Goal: Check status: Check status

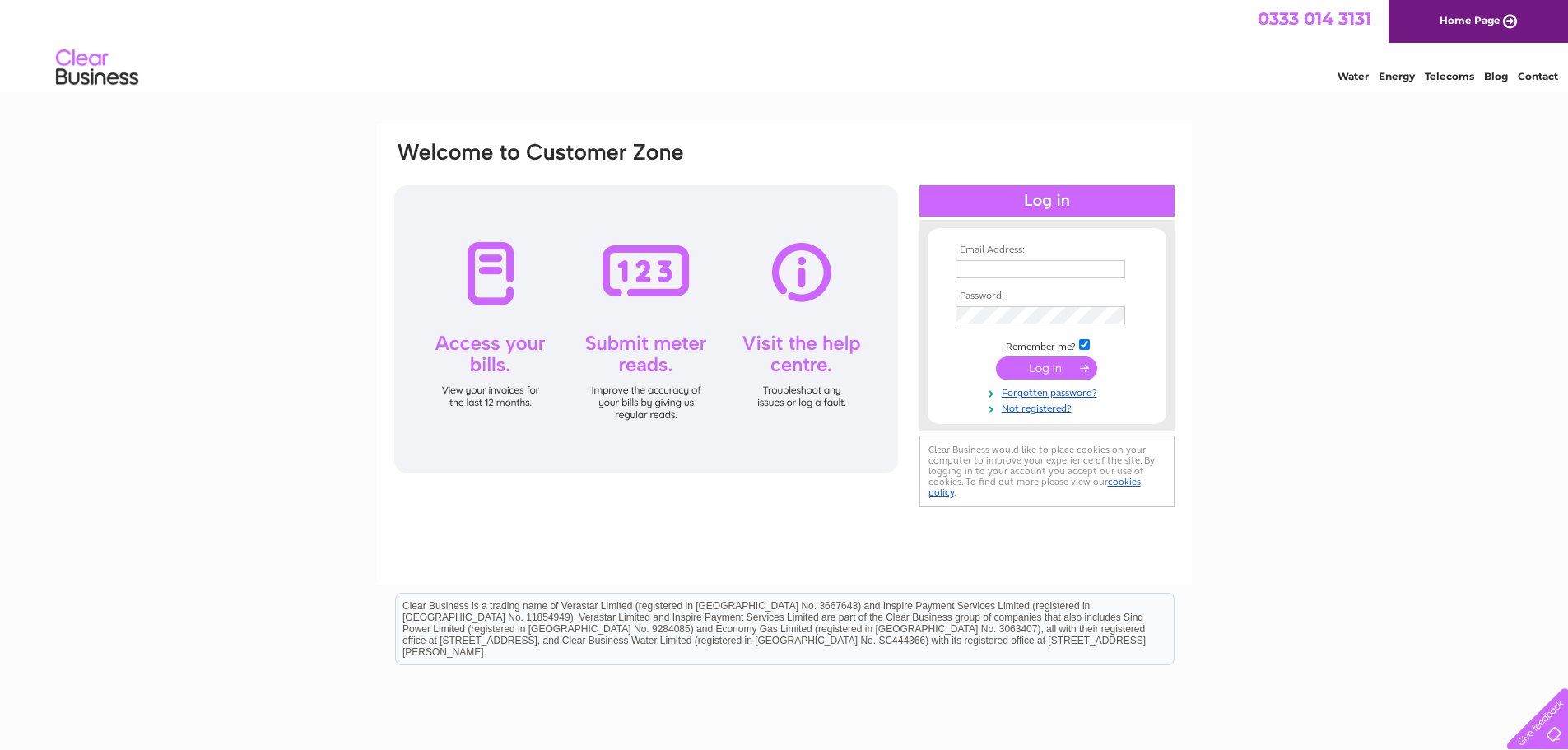
type input "lintriggsdental@gmail.com"
click at [1052, 367] on input "submit" at bounding box center [1046, 368] width 101 height 23
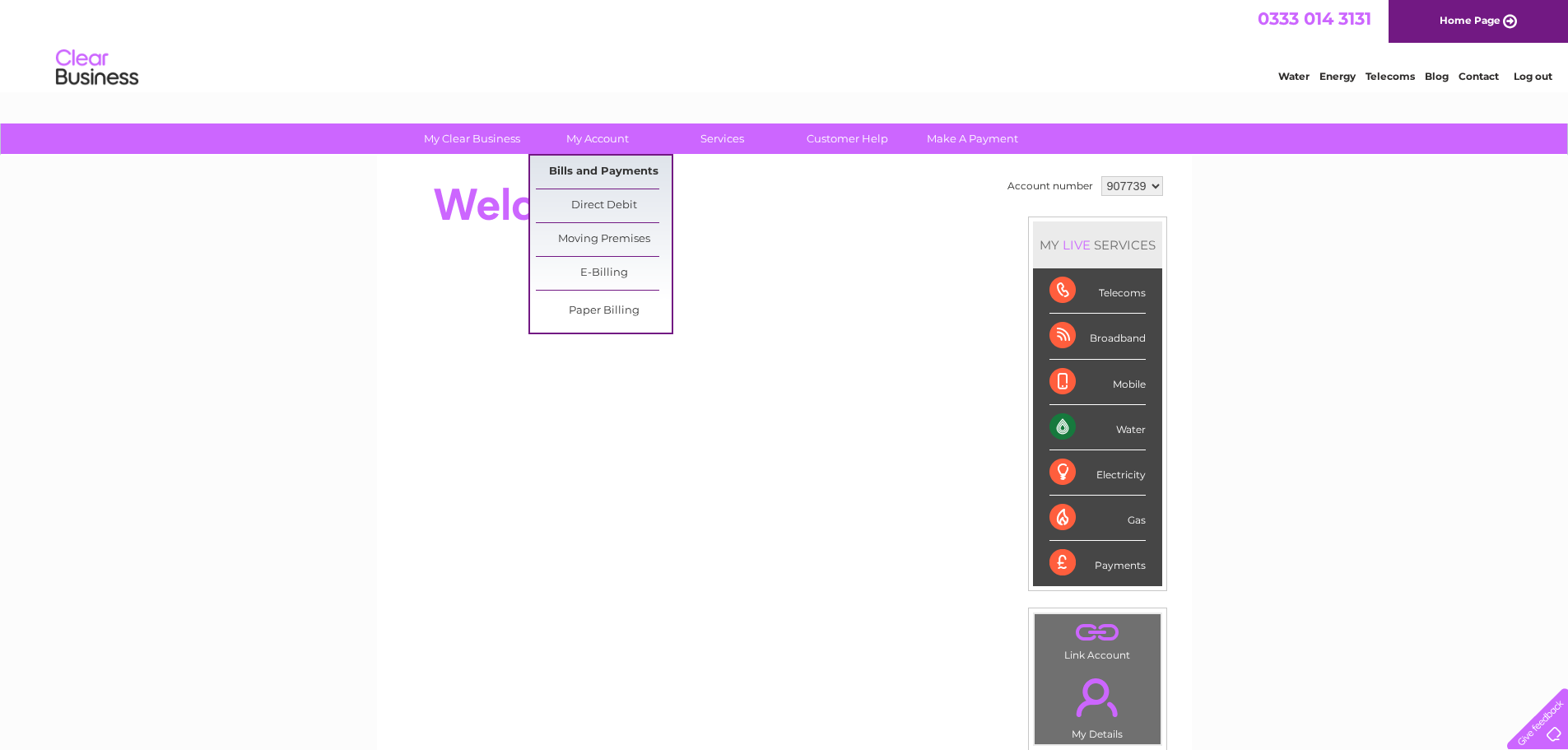
click at [628, 166] on link "Bills and Payments" at bounding box center [604, 172] width 136 height 33
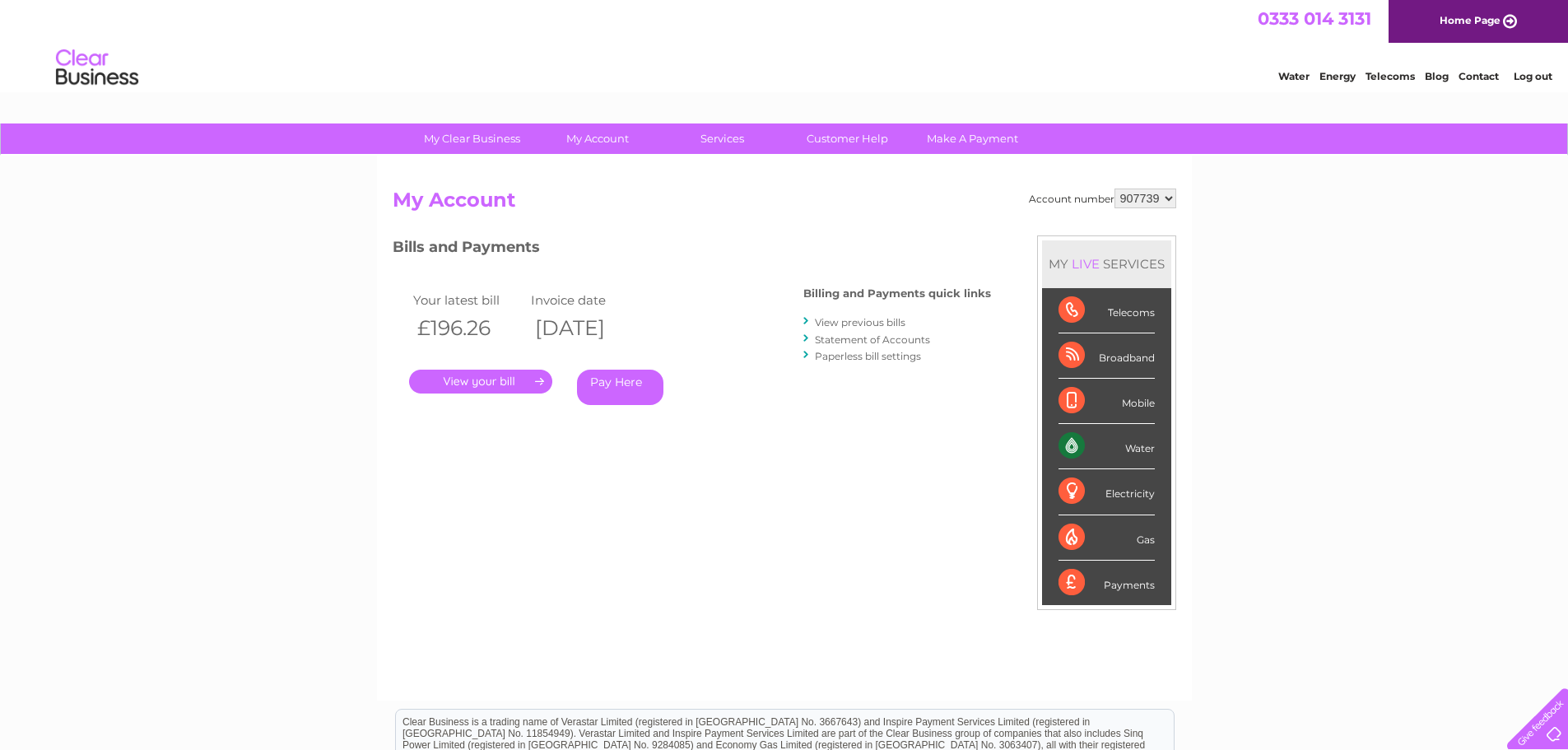
click at [490, 375] on link "." at bounding box center [481, 381] width 144 height 24
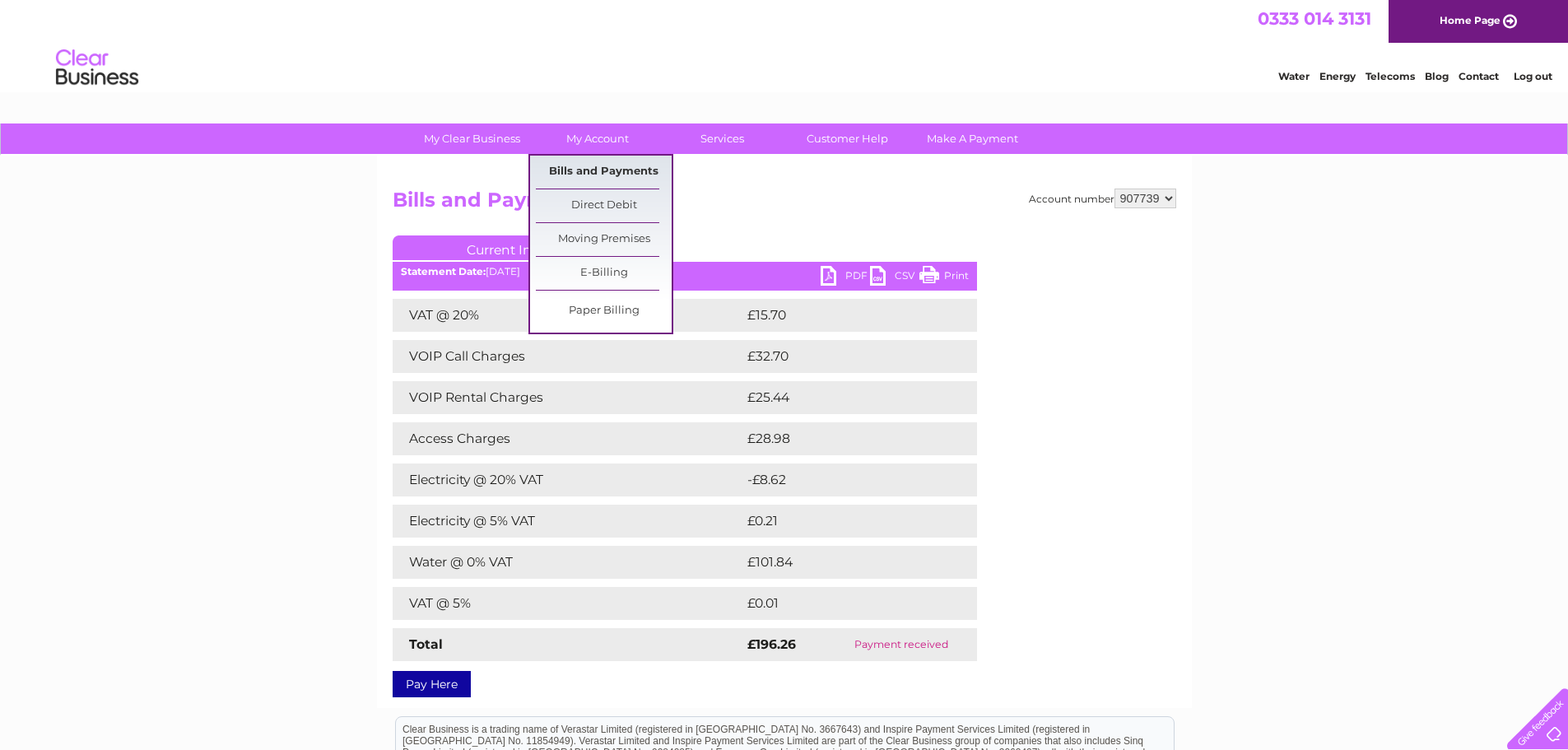
click at [610, 165] on link "Bills and Payments" at bounding box center [604, 172] width 136 height 33
click at [611, 171] on link "Bills and Payments" at bounding box center [604, 172] width 136 height 33
click at [629, 206] on link "Direct Debit" at bounding box center [604, 206] width 136 height 33
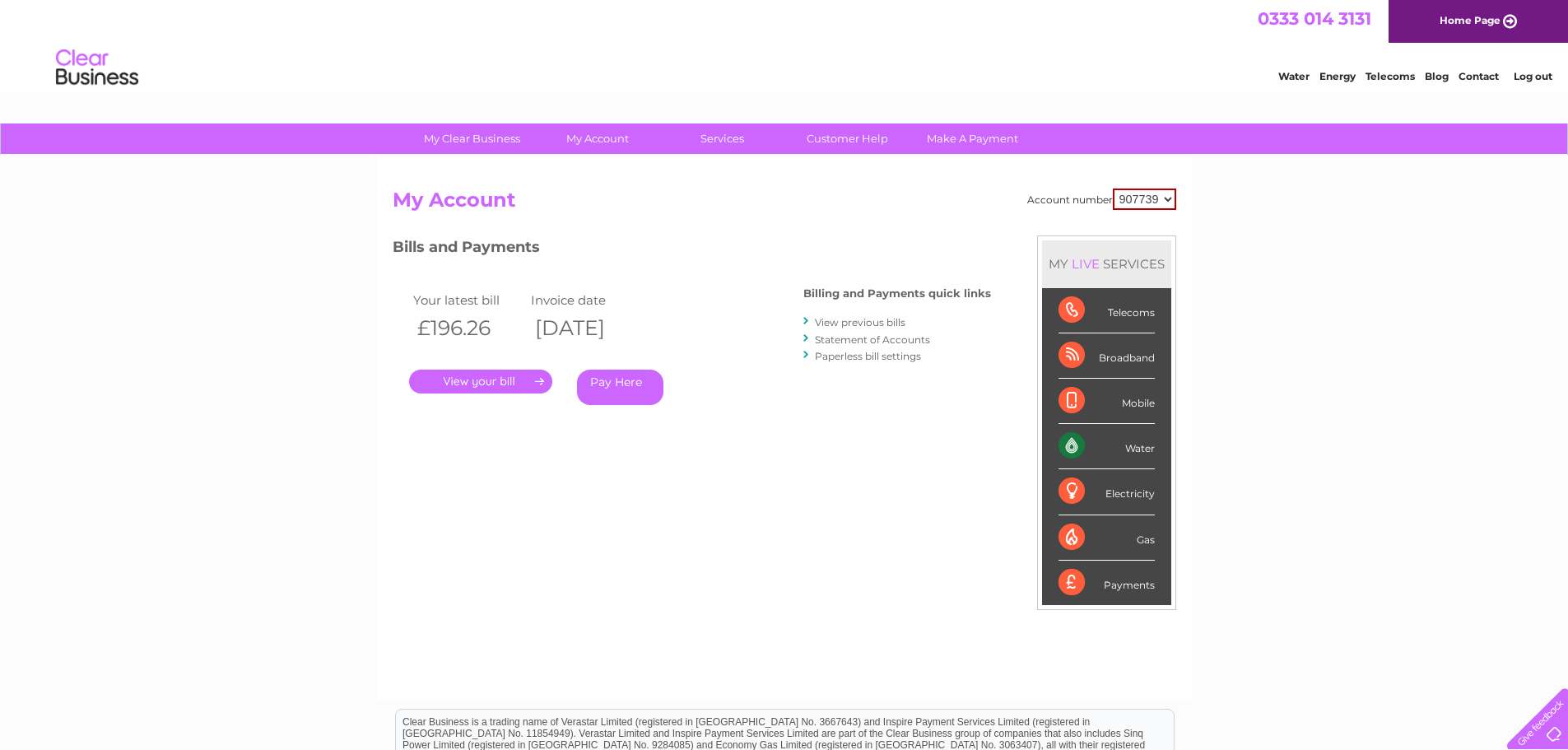
click at [848, 321] on link "View previous bills" at bounding box center [860, 322] width 91 height 13
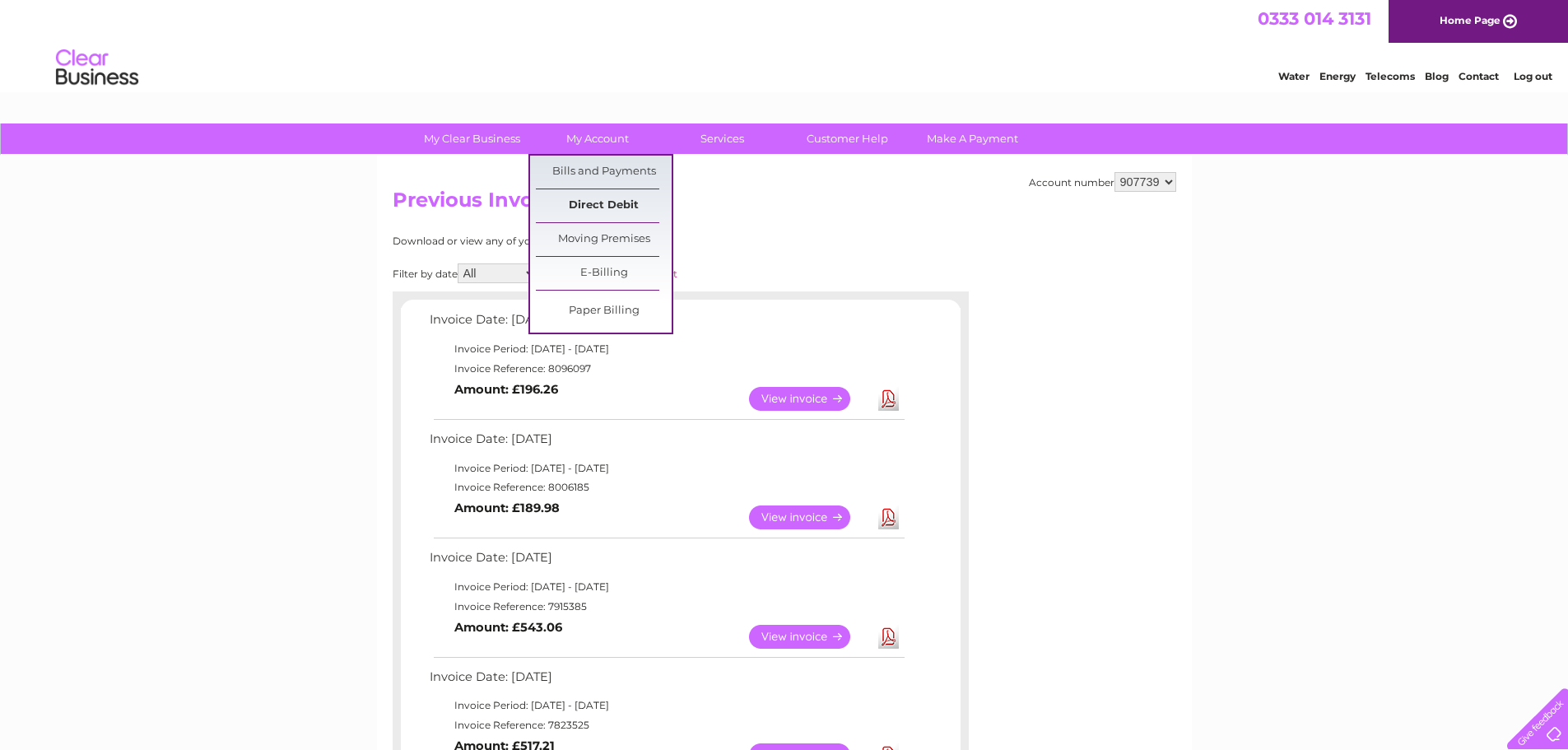
click at [593, 203] on link "Direct Debit" at bounding box center [604, 206] width 136 height 33
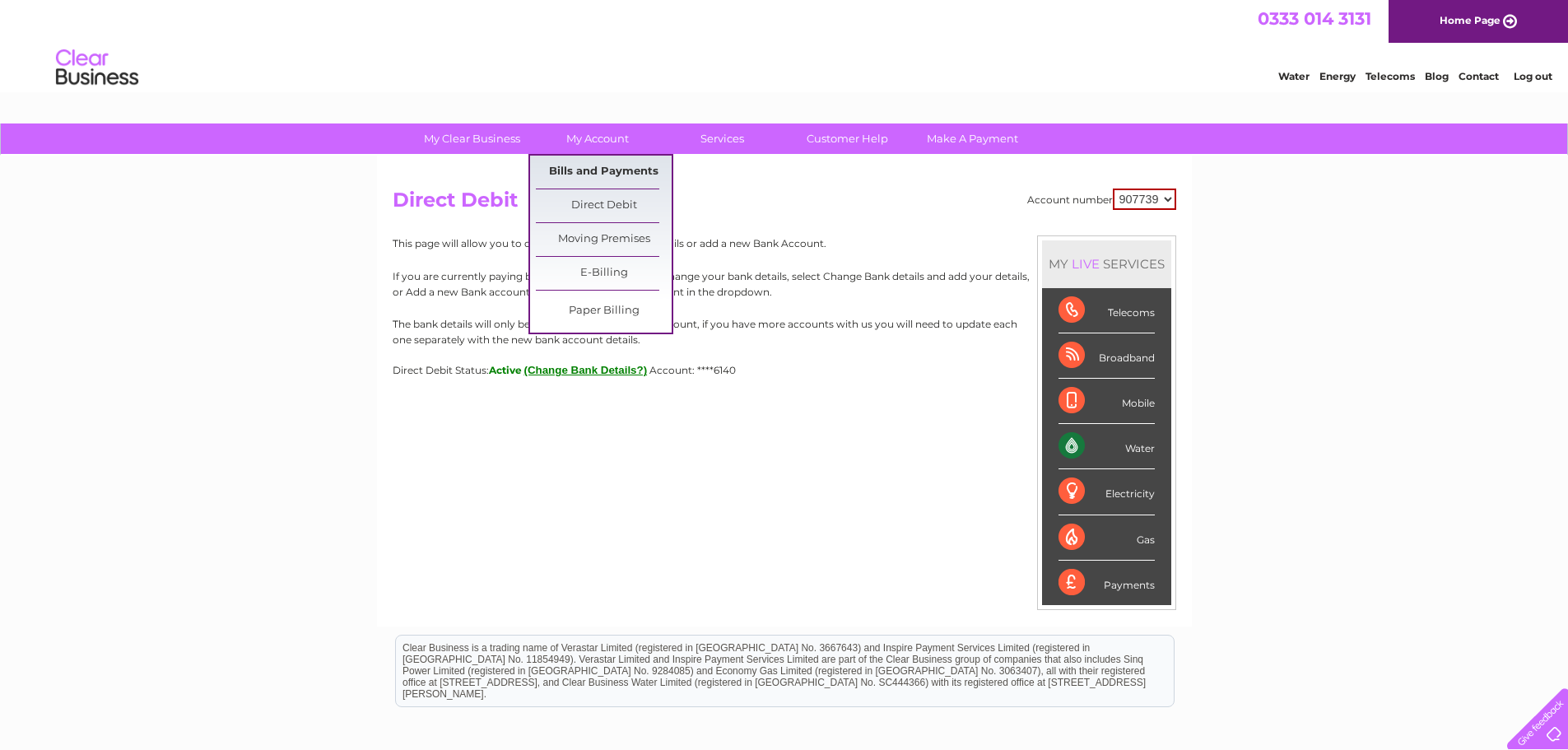
click at [590, 172] on link "Bills and Payments" at bounding box center [604, 172] width 136 height 33
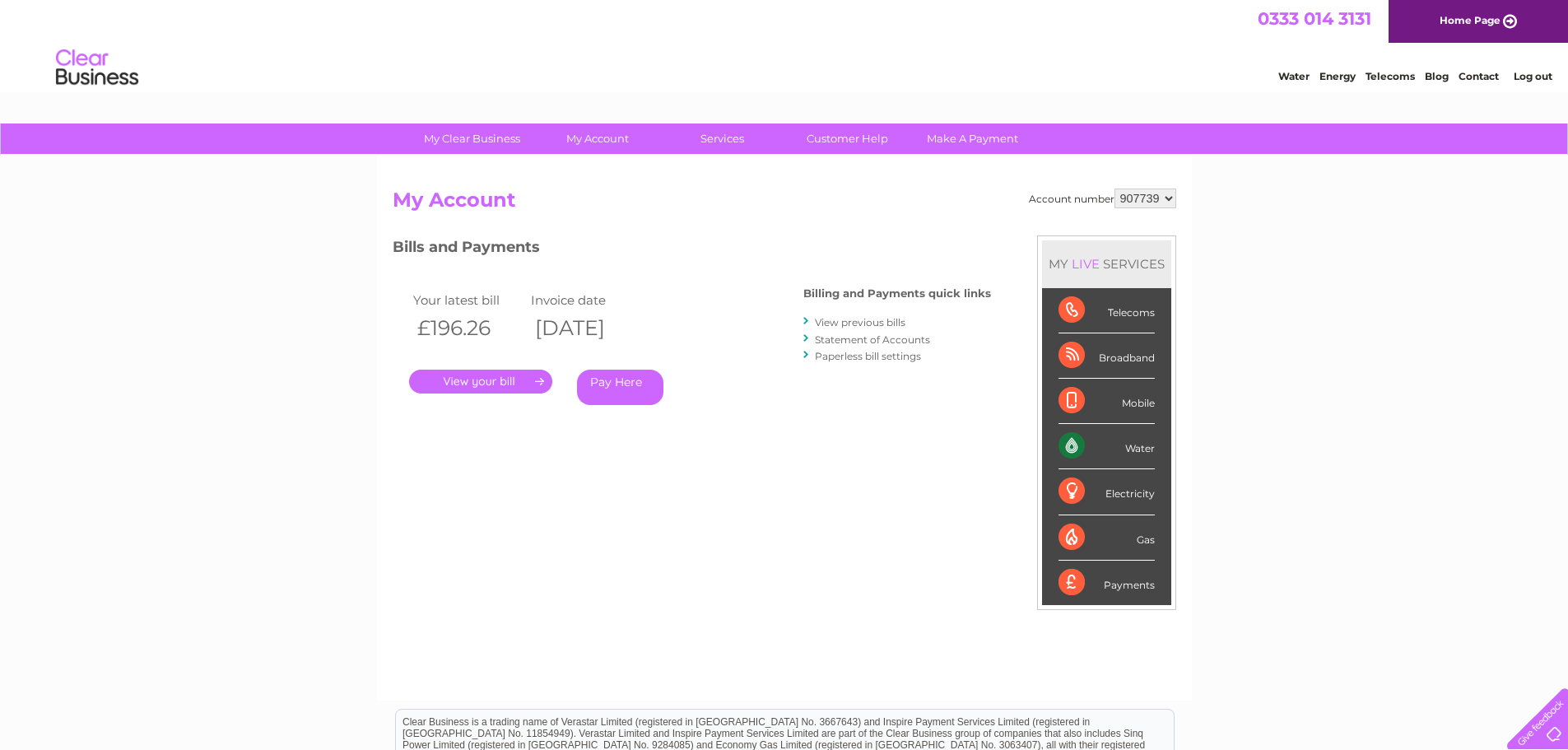
click at [909, 339] on link "Statement of Accounts" at bounding box center [873, 340] width 116 height 13
